Goal: Information Seeking & Learning: Check status

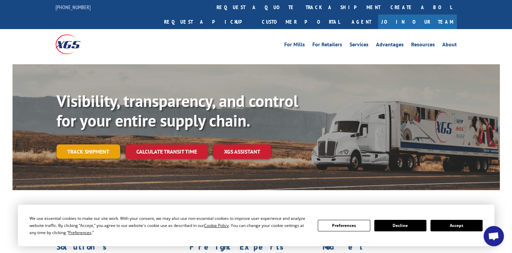
click at [84, 144] on link "Track shipment" at bounding box center [88, 151] width 64 height 14
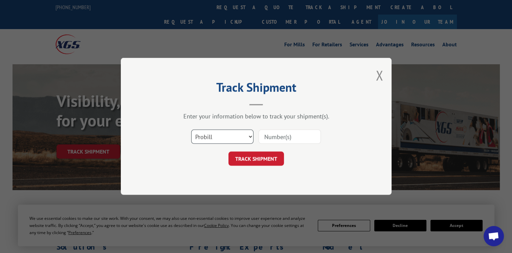
click at [248, 136] on select "Select category... Probill BOL PO" at bounding box center [222, 137] width 62 height 14
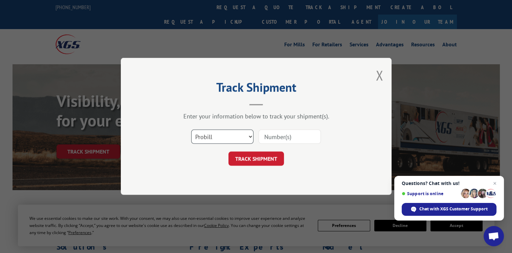
select select "bol"
click at [191, 130] on select "Select category... Probill BOL PO" at bounding box center [222, 137] width 62 height 14
paste input "121436-224"
type input "121436-224"
click at [253, 158] on button "TRACK SHIPMENT" at bounding box center [255, 159] width 55 height 14
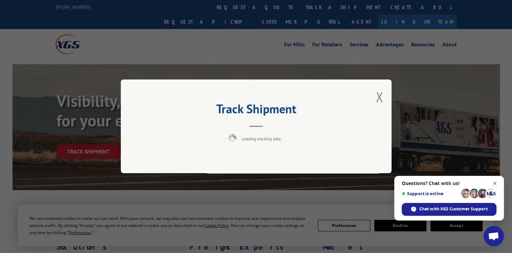
click at [495, 184] on span "Close chat" at bounding box center [494, 183] width 8 height 8
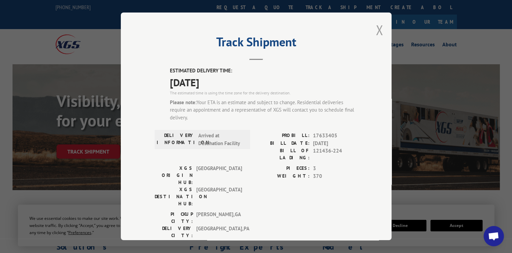
click at [377, 31] on button "Close modal" at bounding box center [378, 30] width 7 height 18
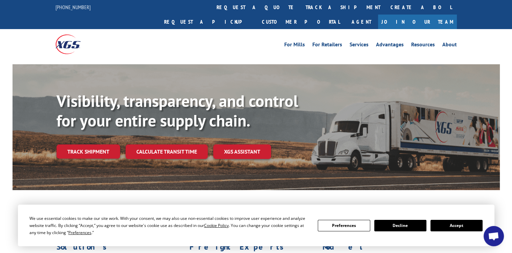
click at [455, 227] on button "Accept" at bounding box center [456, 225] width 52 height 11
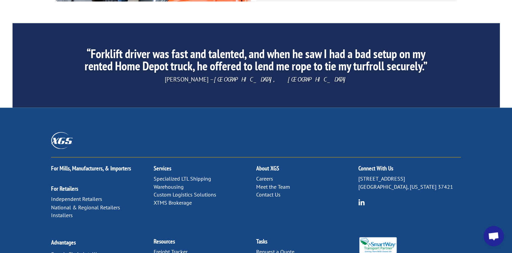
scroll to position [1082, 0]
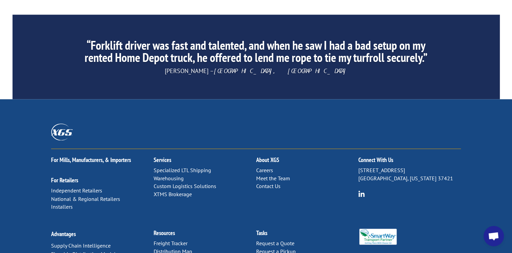
click at [266, 183] on link "Contact Us" at bounding box center [268, 186] width 24 height 7
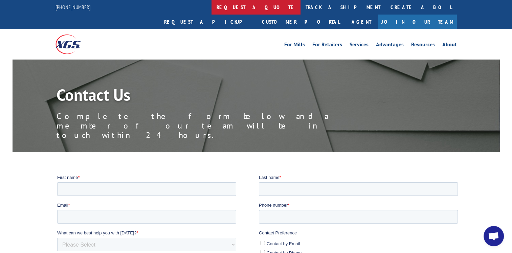
click at [211, 7] on link "request a quote" at bounding box center [255, 7] width 89 height 15
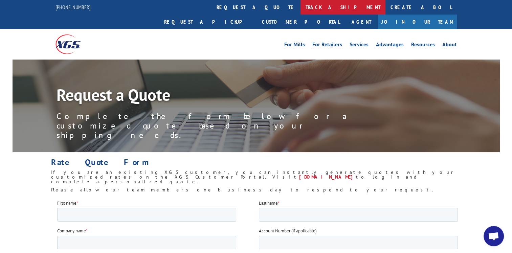
click at [300, 9] on link "track a shipment" at bounding box center [342, 7] width 85 height 15
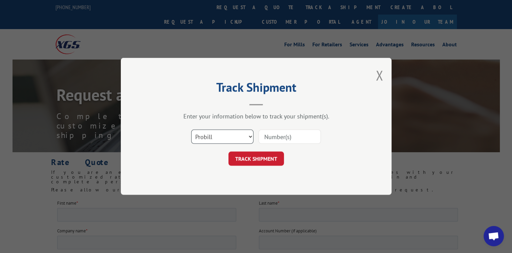
click at [250, 136] on select "Select category... Probill BOL PO" at bounding box center [222, 137] width 62 height 14
select select "bol"
click at [191, 130] on select "Select category... Probill BOL PO" at bounding box center [222, 137] width 62 height 14
paste input "121436-224"
type input "121436-224"
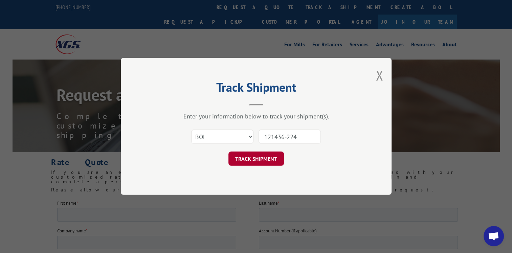
click at [247, 156] on button "TRACK SHIPMENT" at bounding box center [255, 159] width 55 height 14
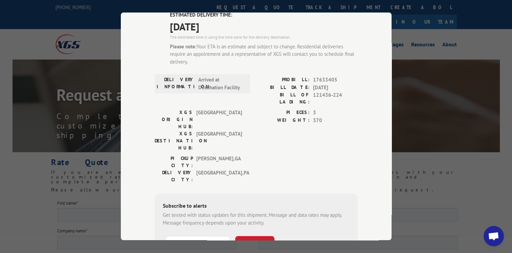
scroll to position [68, 0]
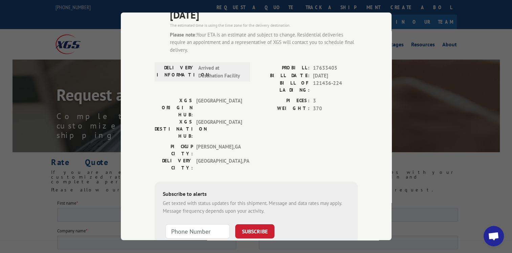
type input "+1 (___) ___-____"
click at [187, 224] on input "+1 (___) ___-____" at bounding box center [197, 231] width 64 height 14
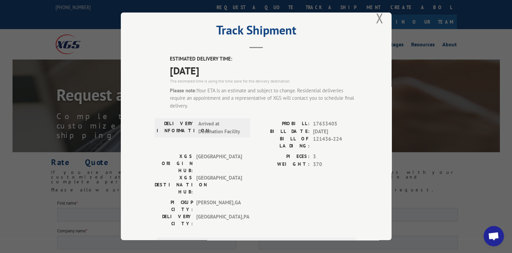
scroll to position [0, 0]
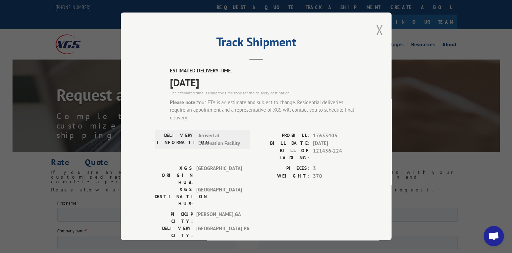
click at [375, 30] on button "Close modal" at bounding box center [378, 30] width 7 height 18
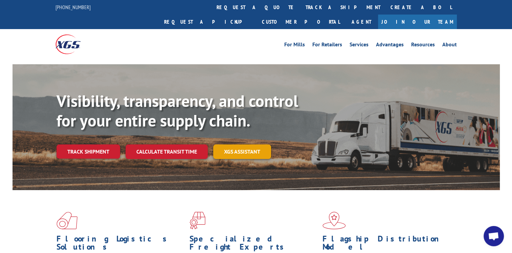
click at [248, 144] on link "XGS ASSISTANT" at bounding box center [242, 151] width 58 height 15
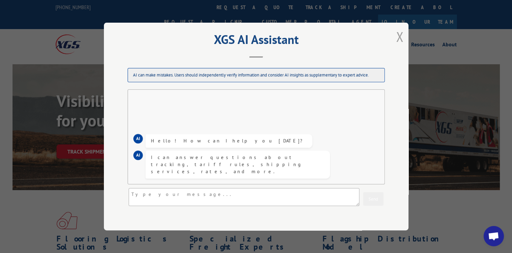
click at [398, 32] on button "Close modal" at bounding box center [399, 37] width 7 height 18
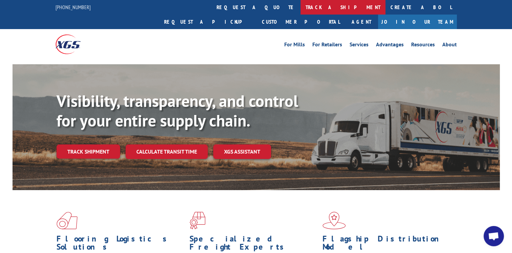
click at [300, 10] on link "track a shipment" at bounding box center [342, 7] width 85 height 15
